Goal: Complete application form

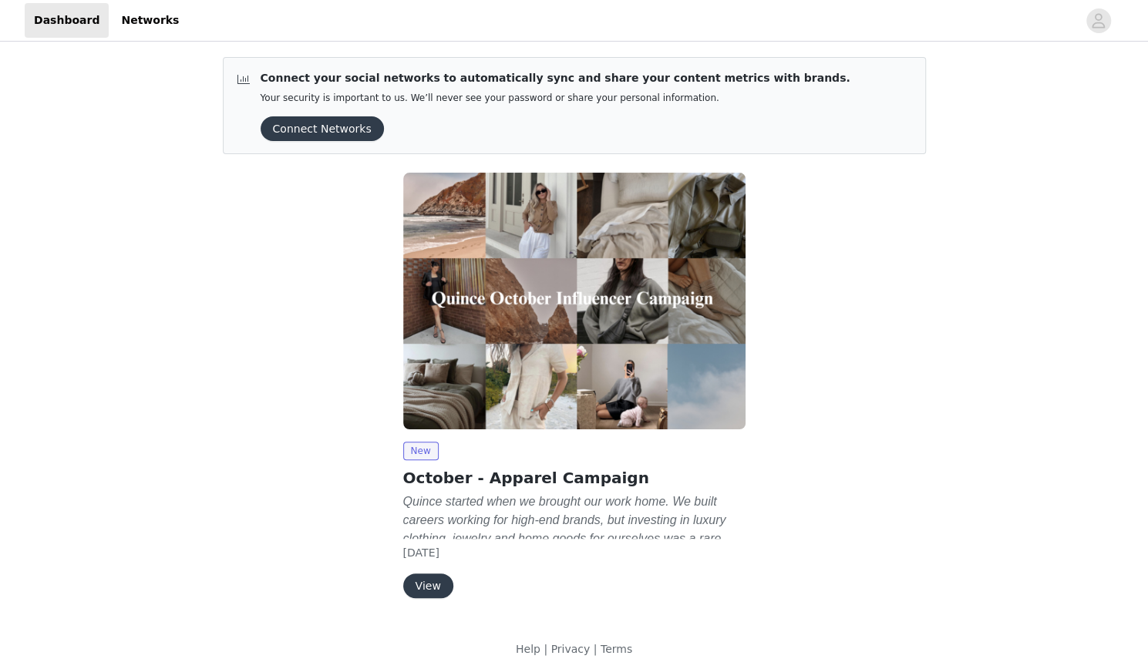
click at [434, 581] on button "View" at bounding box center [428, 585] width 50 height 25
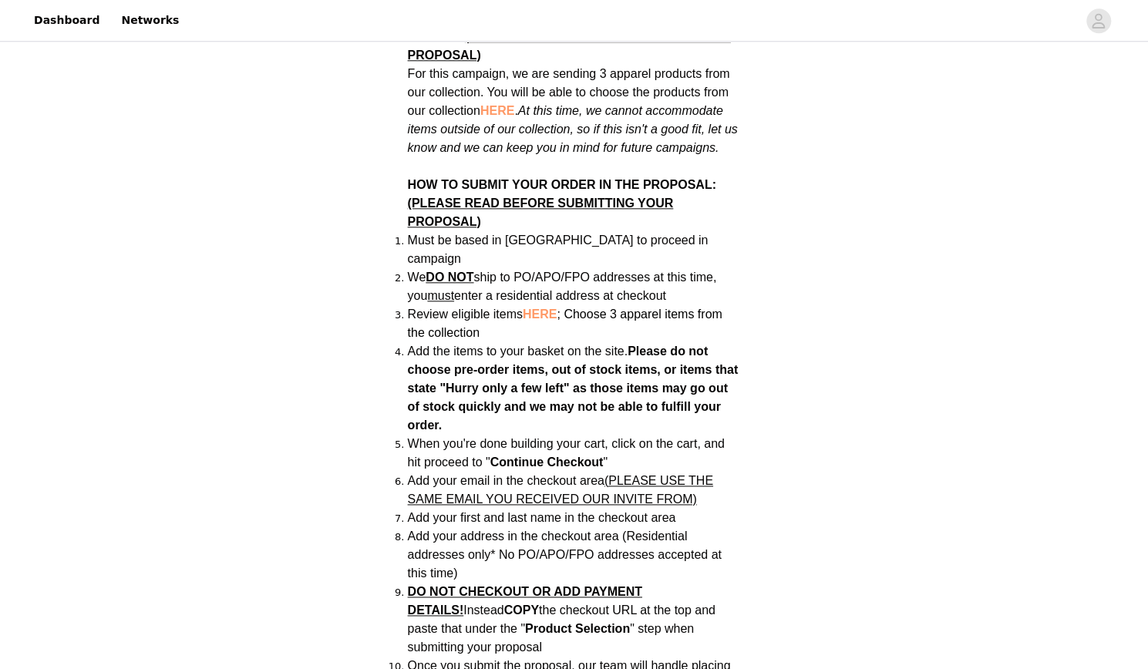
scroll to position [842, 0]
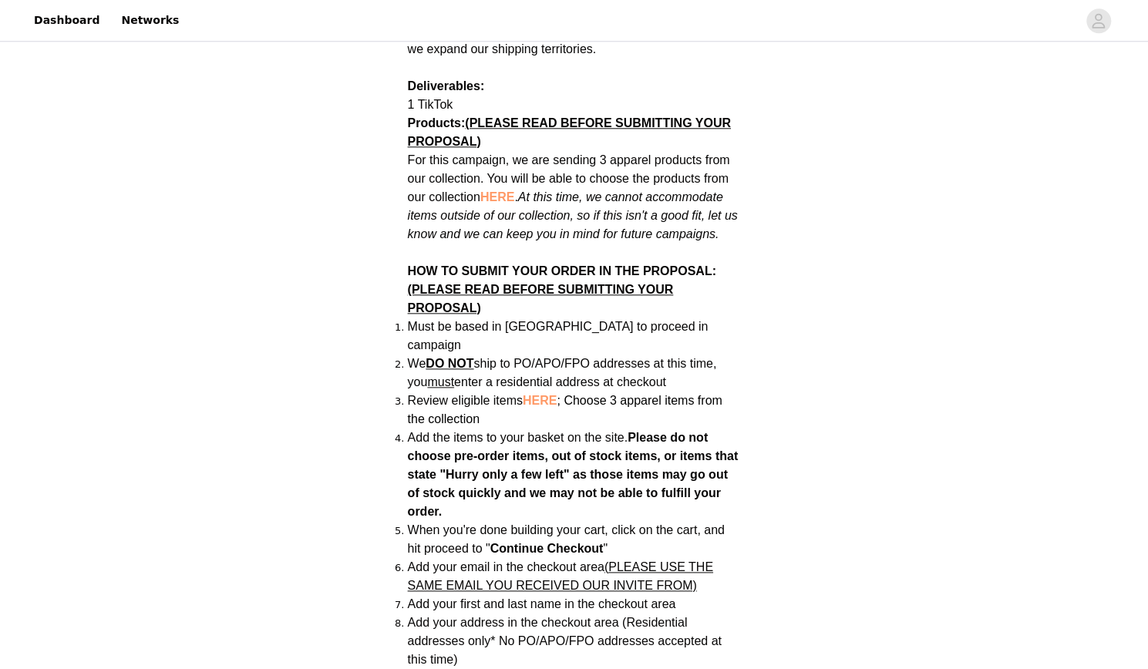
click at [552, 394] on span "HERE" at bounding box center [540, 400] width 34 height 13
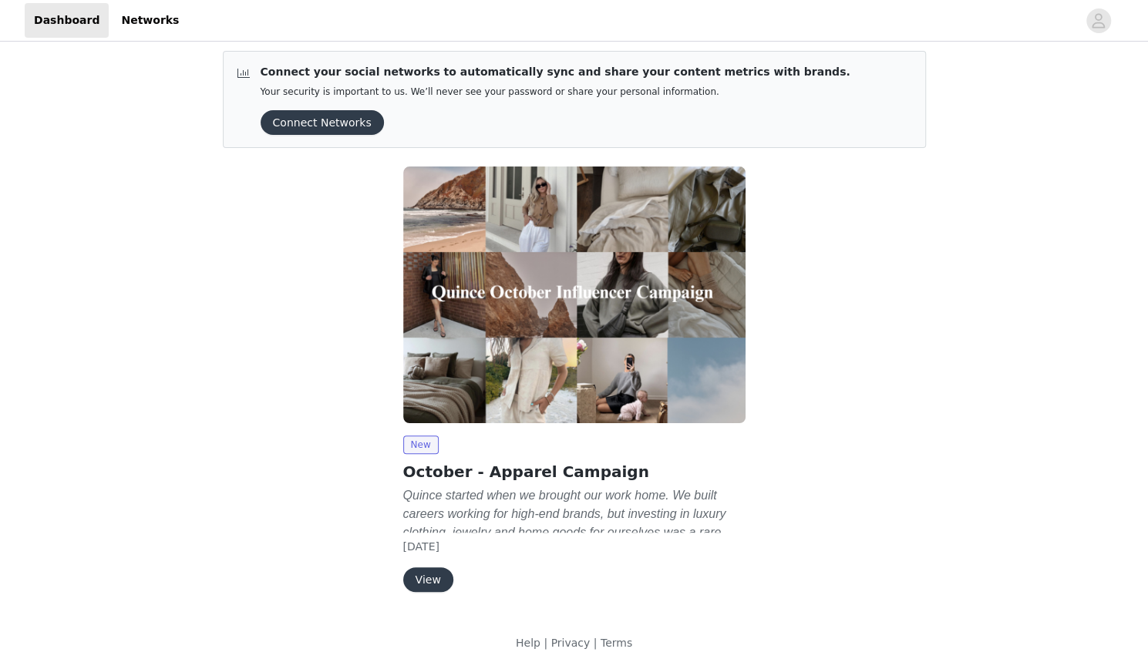
click at [424, 570] on button "View" at bounding box center [428, 579] width 50 height 25
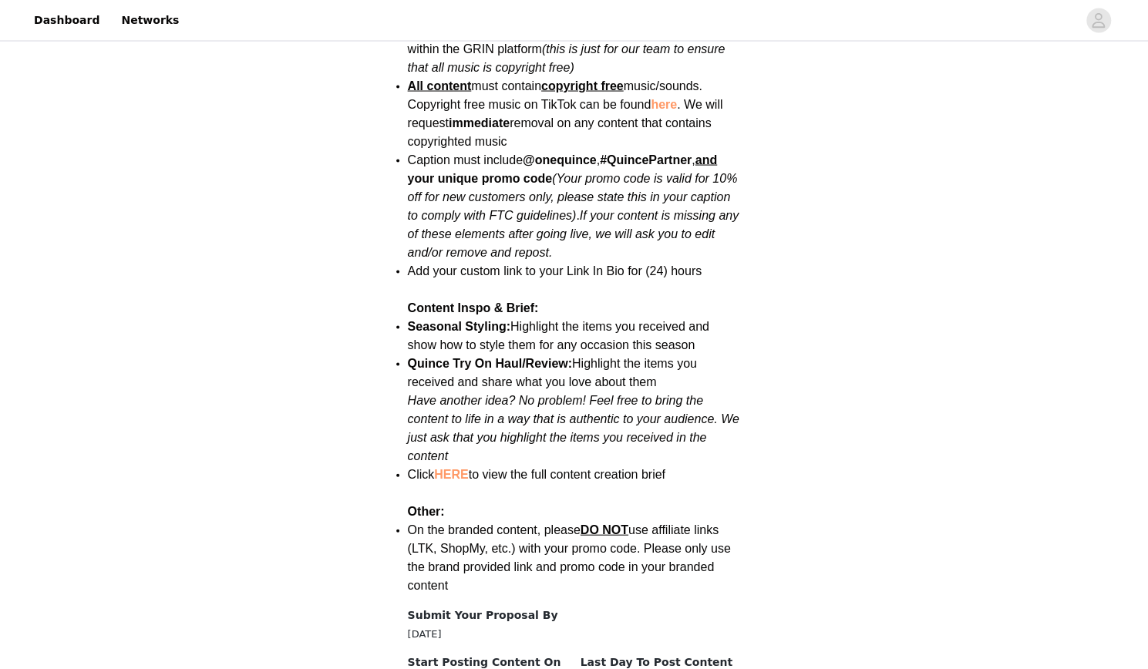
scroll to position [1904, 0]
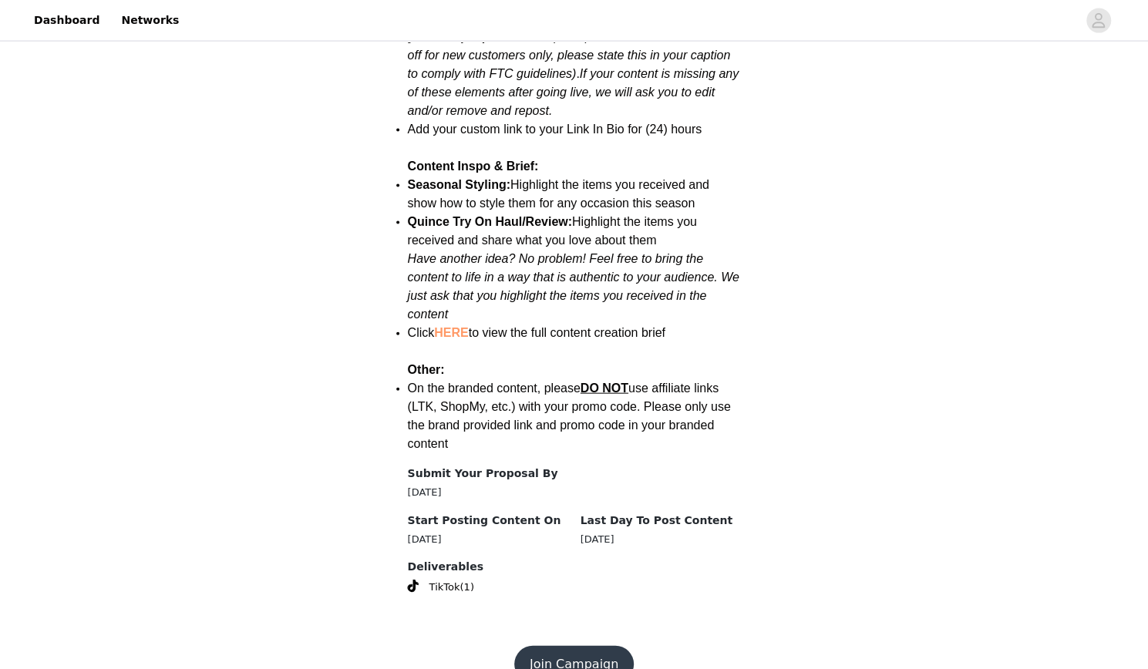
click at [593, 646] on button "Join Campaign" at bounding box center [573, 664] width 119 height 37
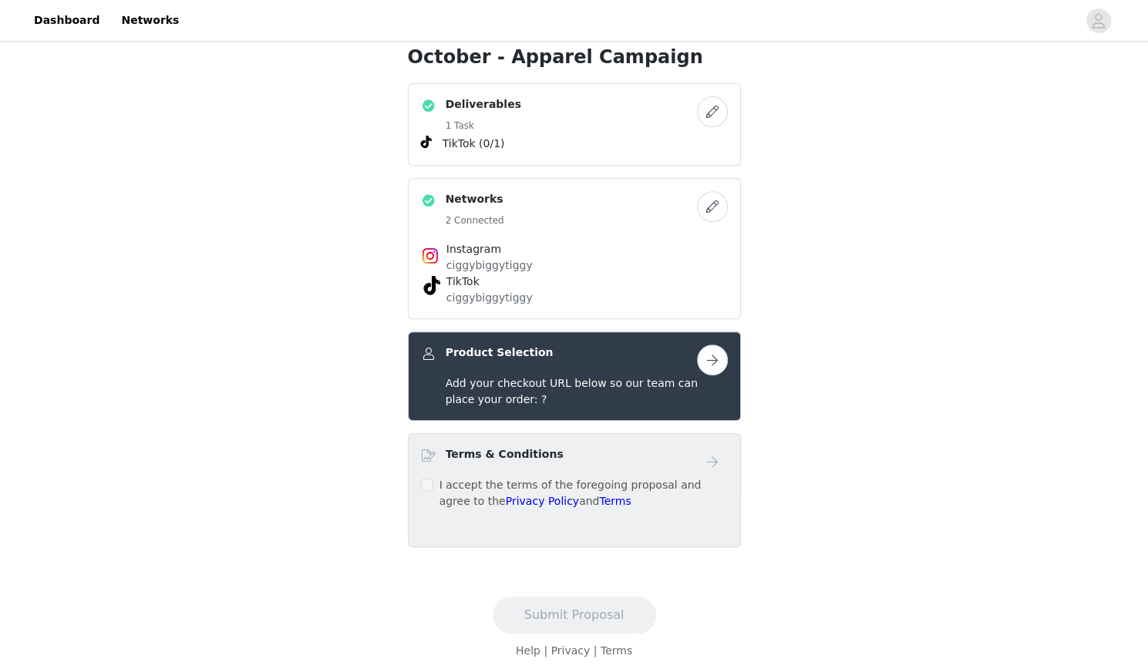
scroll to position [297, 0]
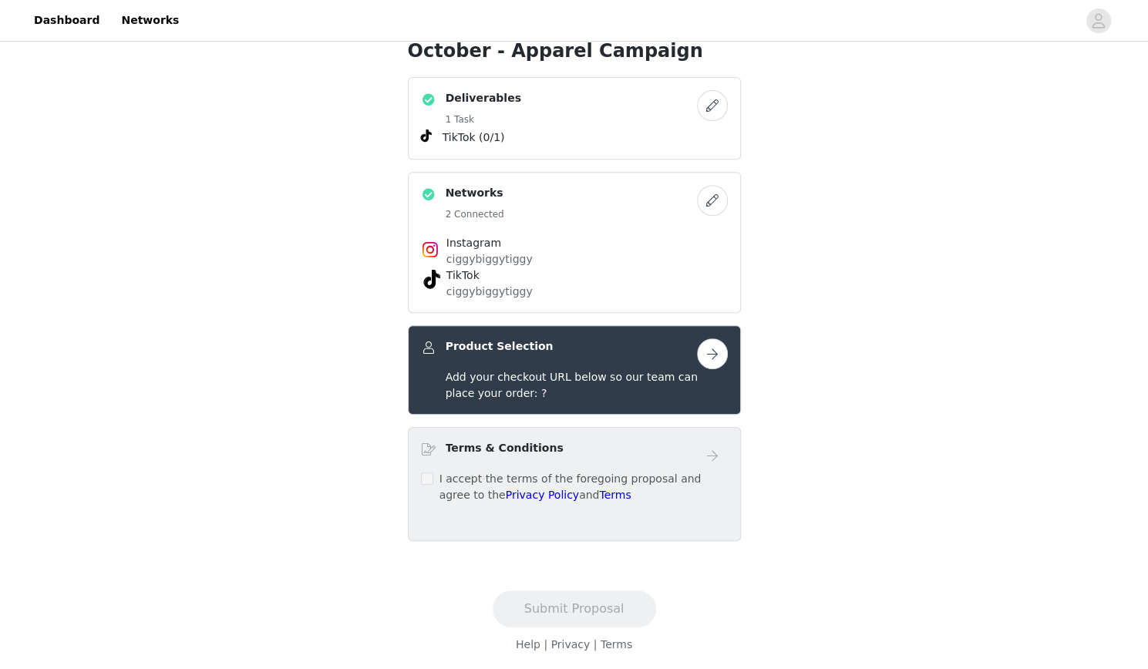
click at [705, 351] on button "button" at bounding box center [712, 353] width 31 height 31
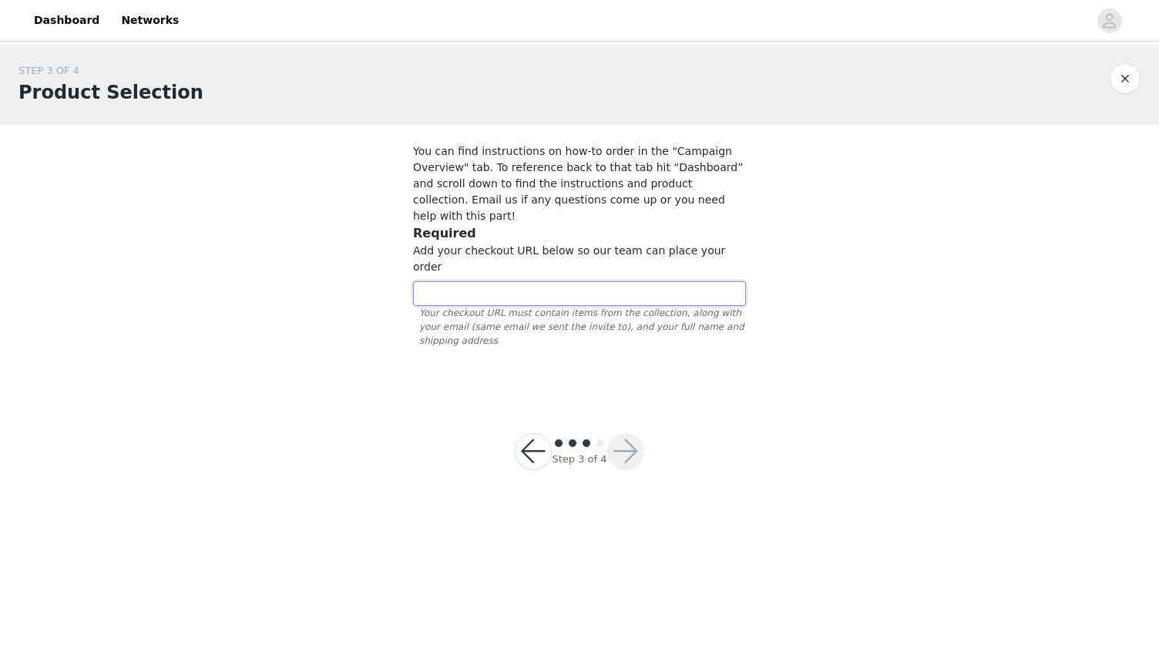
click at [505, 281] on input "text" at bounding box center [579, 293] width 333 height 25
paste input "[URL][DOMAIN_NAME]"
type input "[URL][DOMAIN_NAME]"
click at [640, 433] on button "button" at bounding box center [625, 451] width 37 height 37
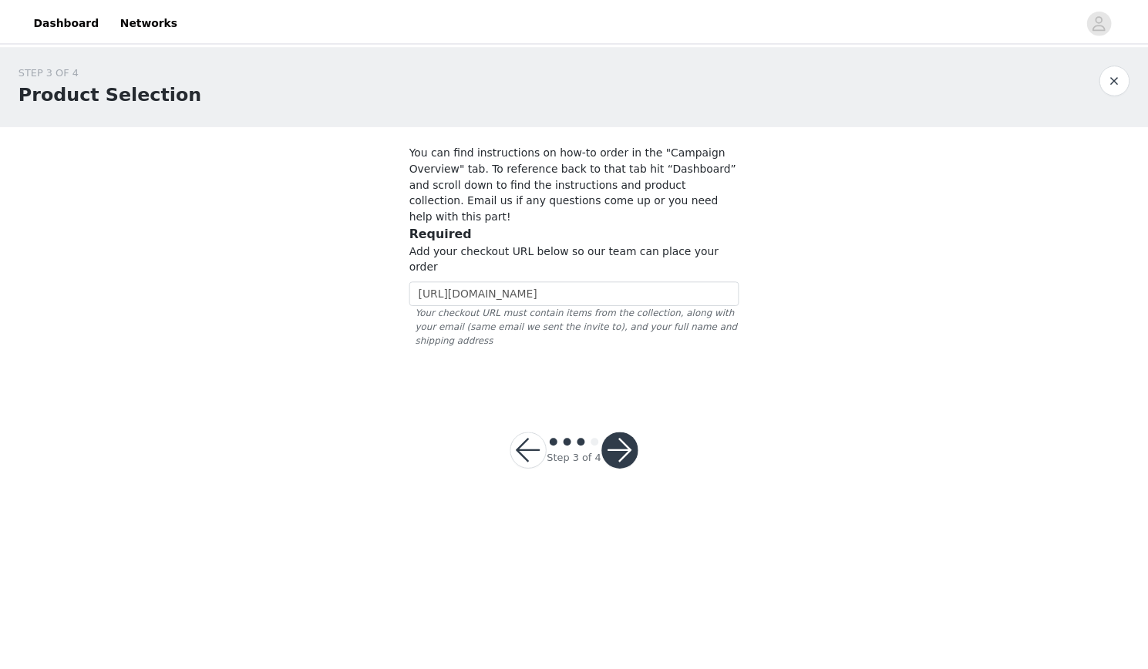
scroll to position [0, 0]
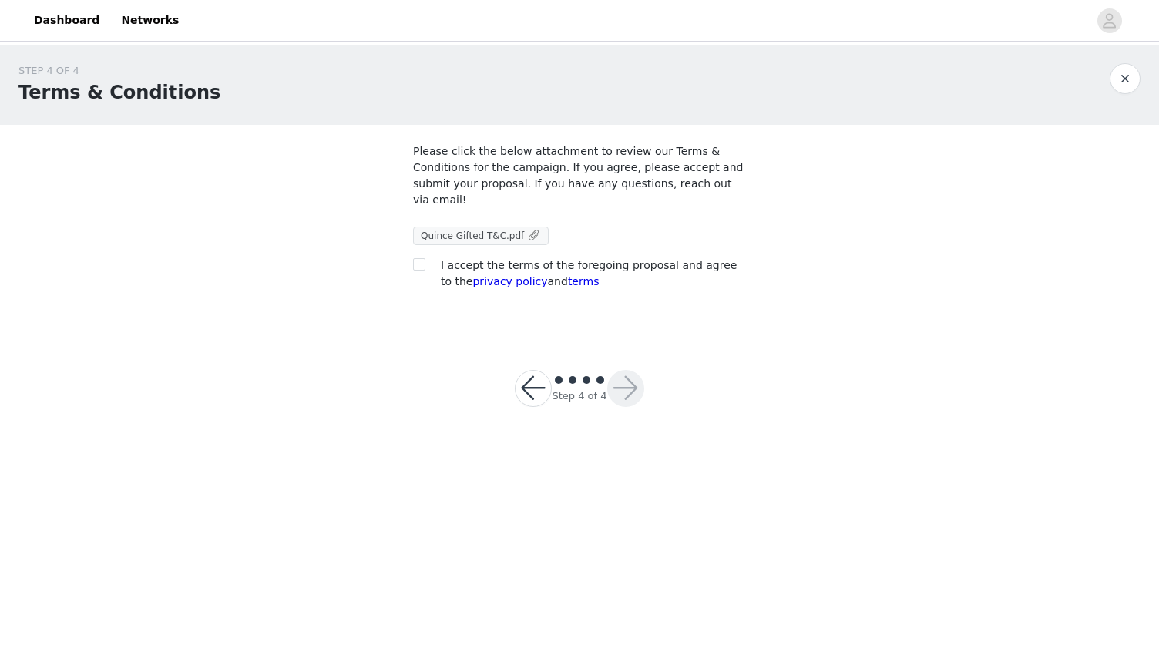
click at [519, 227] on span "Quince Gifted T&C.pdf" at bounding box center [481, 236] width 136 height 18
click at [527, 227] on span at bounding box center [534, 235] width 14 height 16
click at [422, 258] on input "checkbox" at bounding box center [418, 263] width 11 height 11
checkbox input "true"
click at [634, 371] on button "button" at bounding box center [625, 388] width 37 height 37
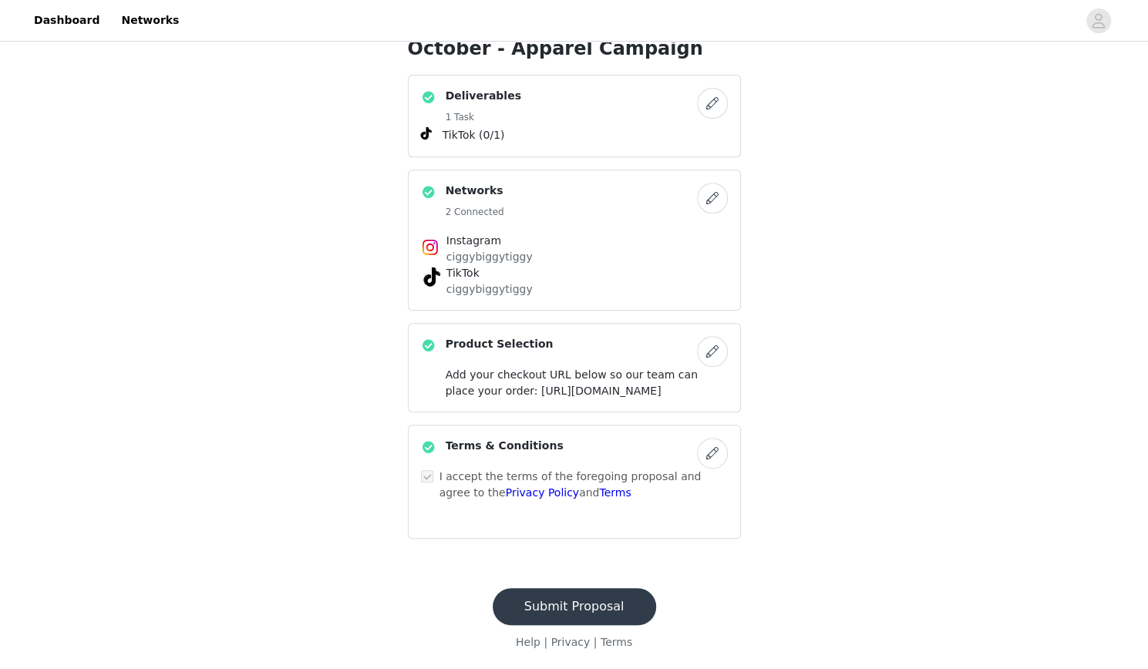
scroll to position [346, 0]
click at [584, 600] on button "Submit Proposal" at bounding box center [573, 606] width 163 height 37
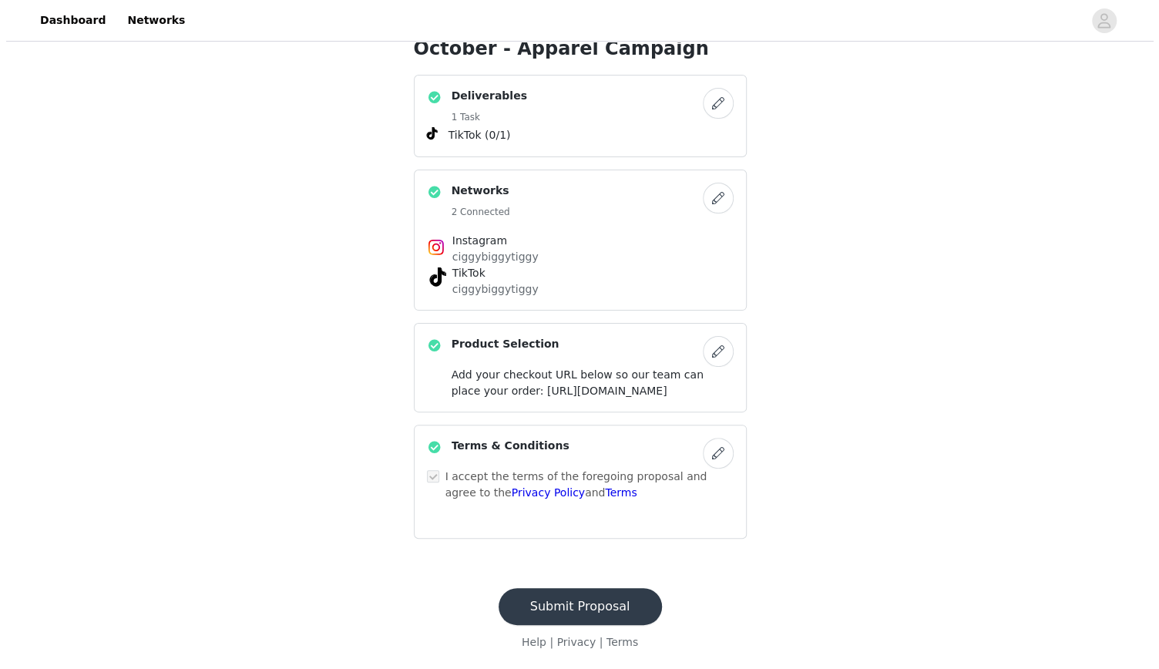
scroll to position [0, 0]
